Goal: Navigation & Orientation: Find specific page/section

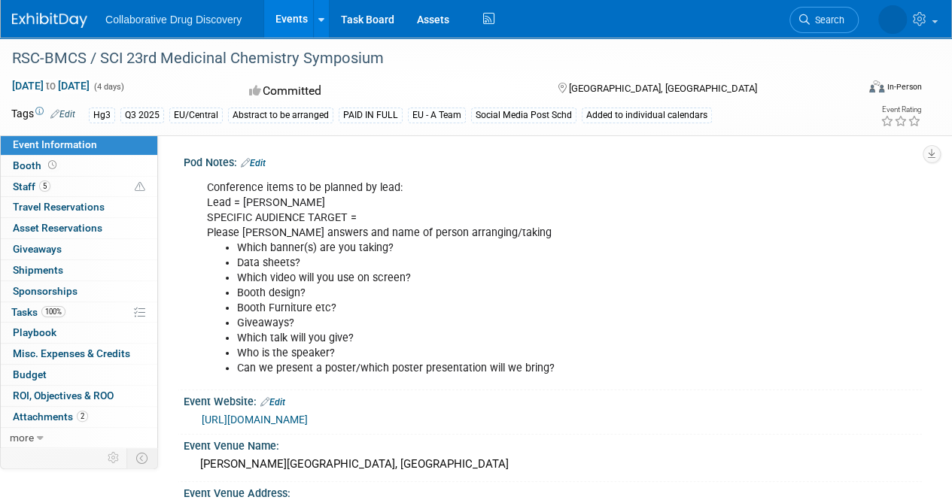
click at [295, 13] on link "Events" at bounding box center [291, 19] width 55 height 38
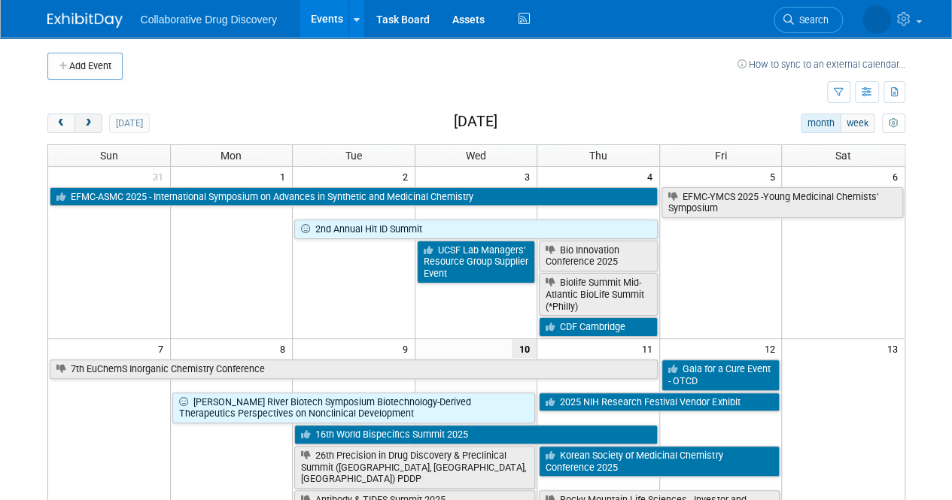
click at [93, 123] on button "next" at bounding box center [88, 124] width 28 height 20
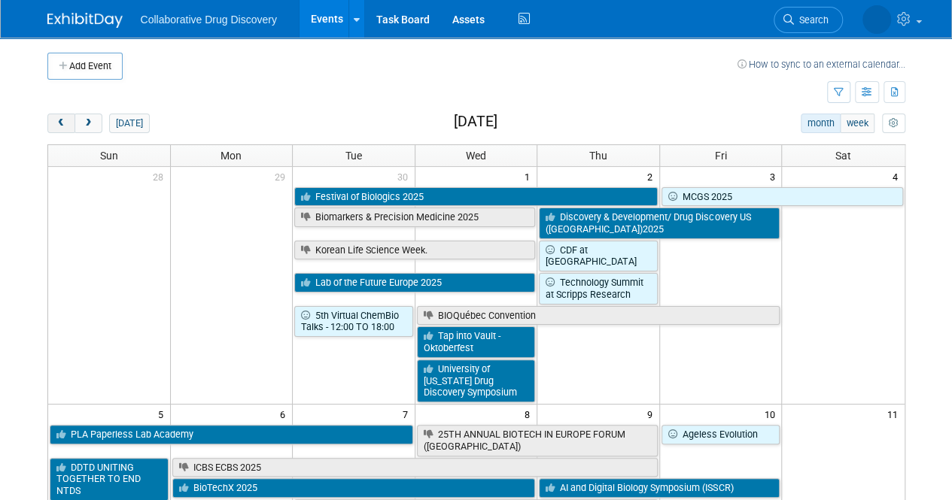
click at [68, 120] on button "prev" at bounding box center [61, 124] width 28 height 20
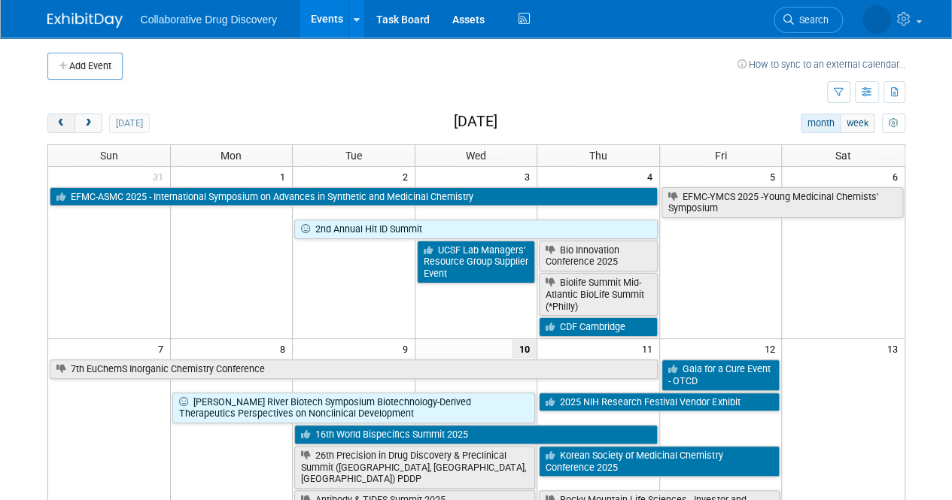
click at [68, 120] on button "prev" at bounding box center [61, 124] width 28 height 20
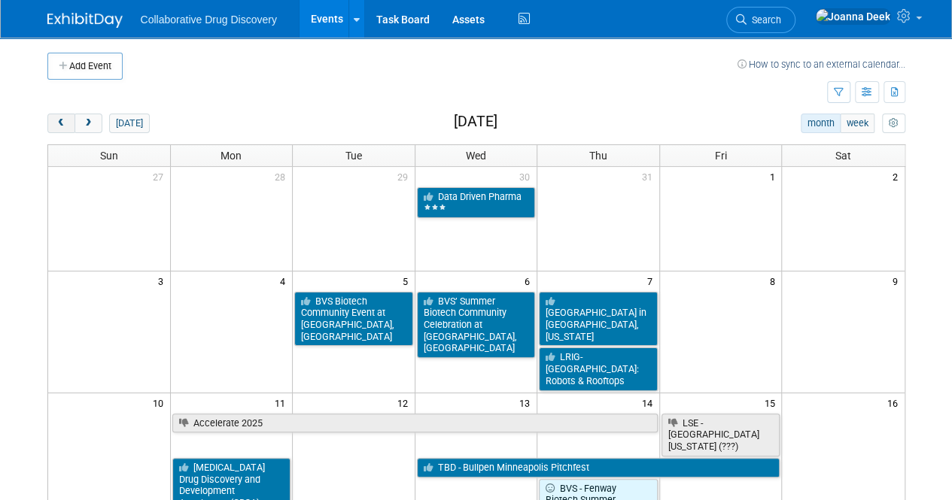
click at [68, 120] on button "prev" at bounding box center [61, 124] width 28 height 20
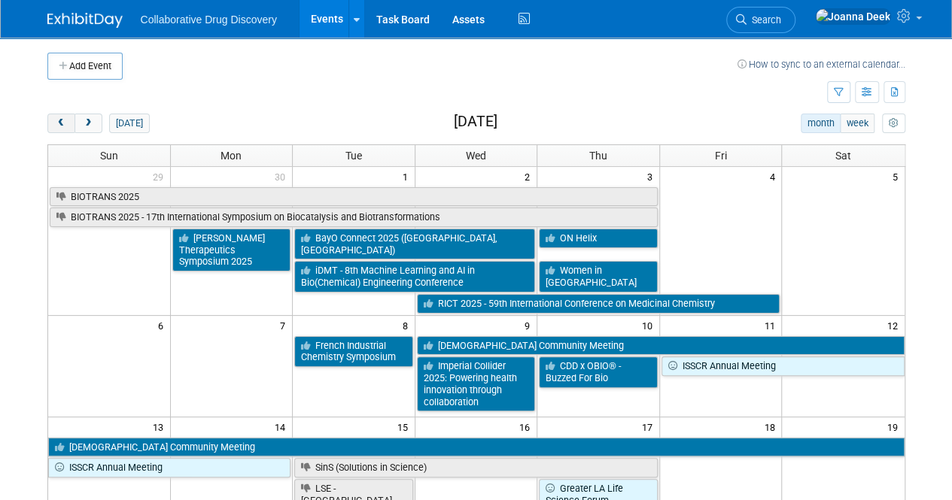
click at [68, 120] on button "prev" at bounding box center [61, 124] width 28 height 20
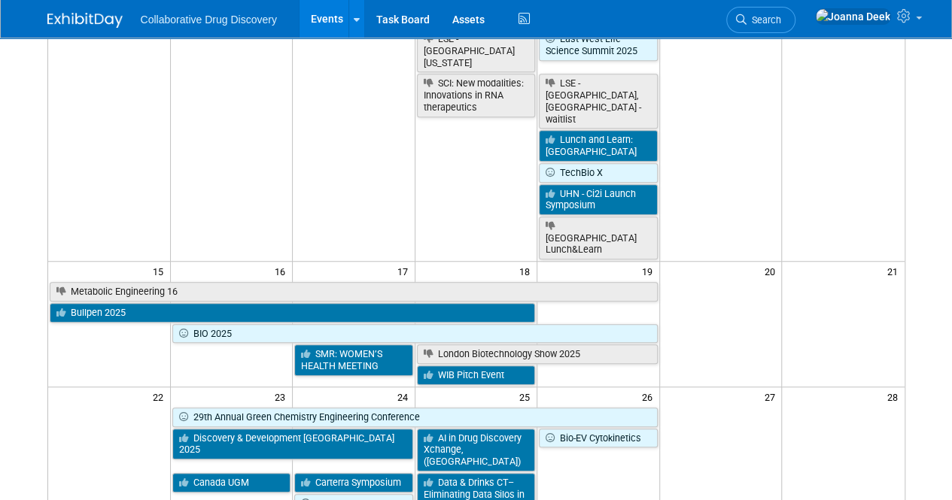
scroll to position [451, 0]
